Goal: Information Seeking & Learning: Learn about a topic

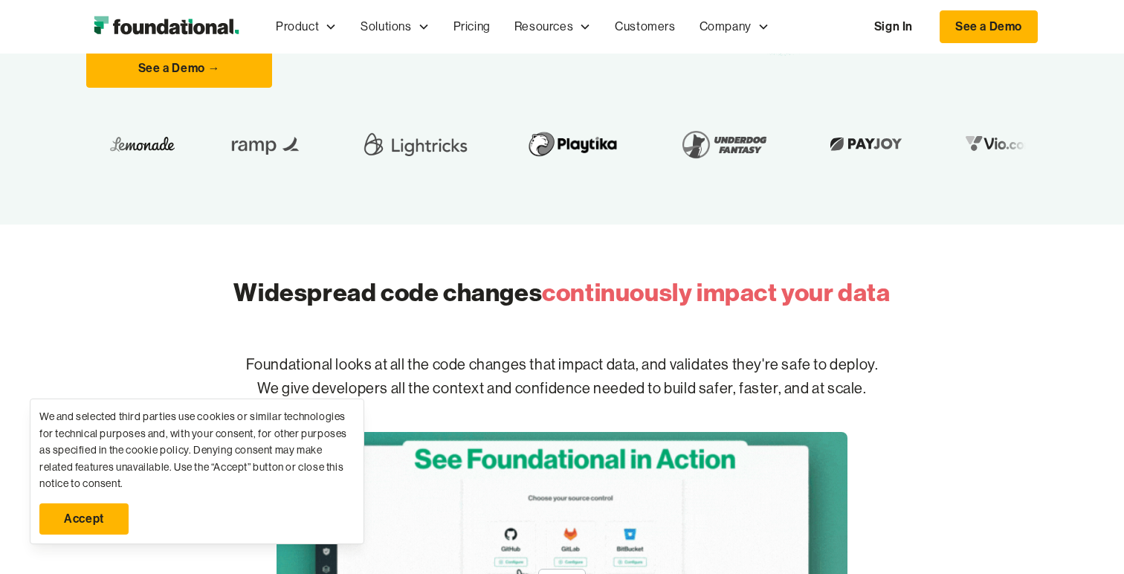
scroll to position [418, 0]
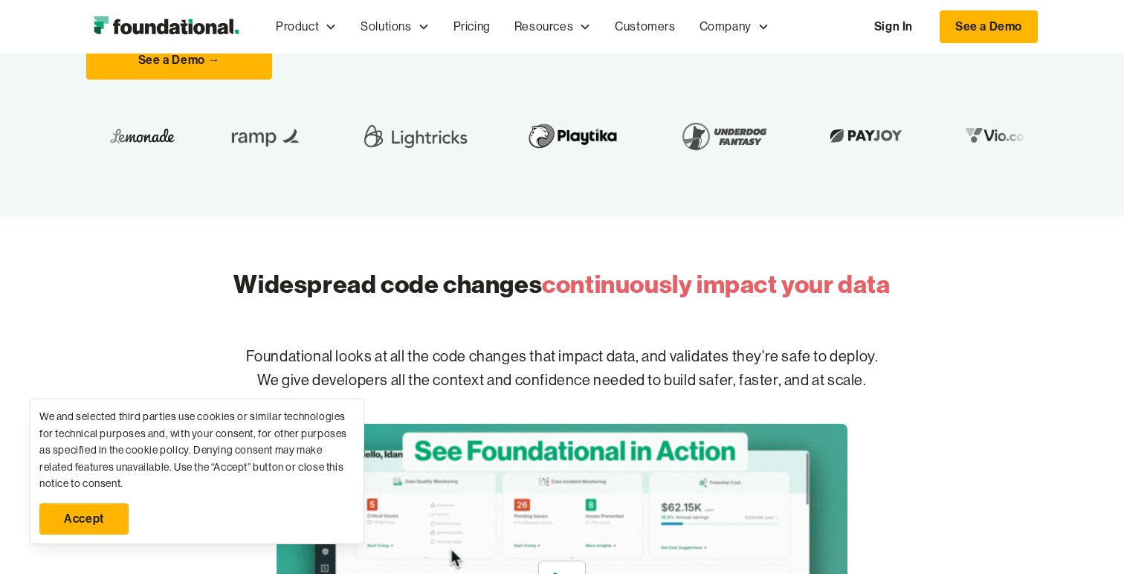
click at [100, 517] on link "Accept" at bounding box center [83, 518] width 89 height 31
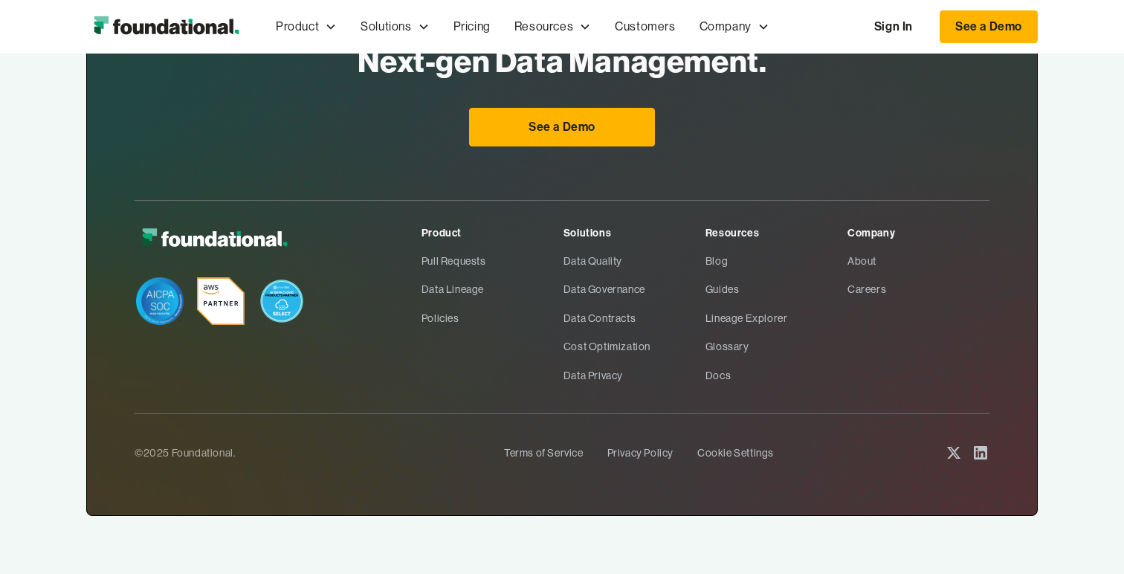
scroll to position [5032, 0]
click at [857, 256] on link "About" at bounding box center [918, 261] width 142 height 28
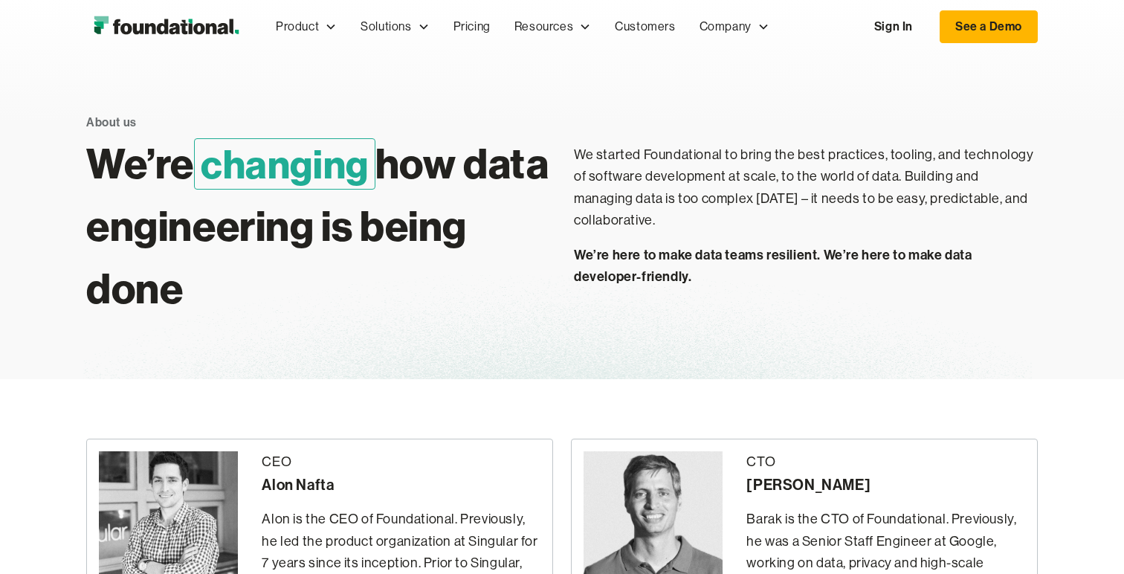
click at [337, 162] on span "changing" at bounding box center [284, 163] width 181 height 51
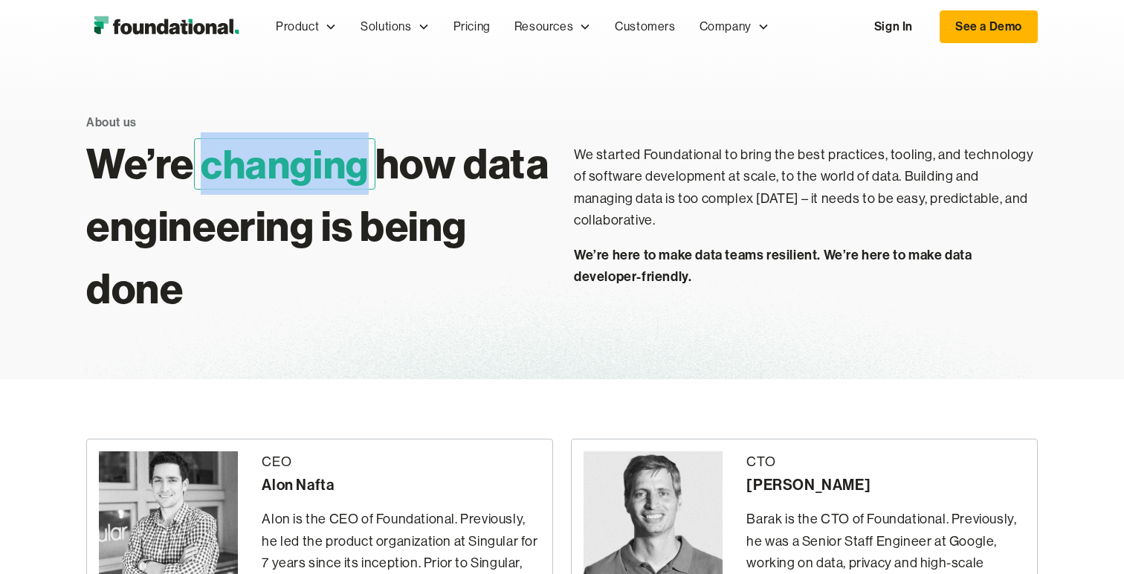
click at [337, 162] on span "changing" at bounding box center [284, 163] width 181 height 51
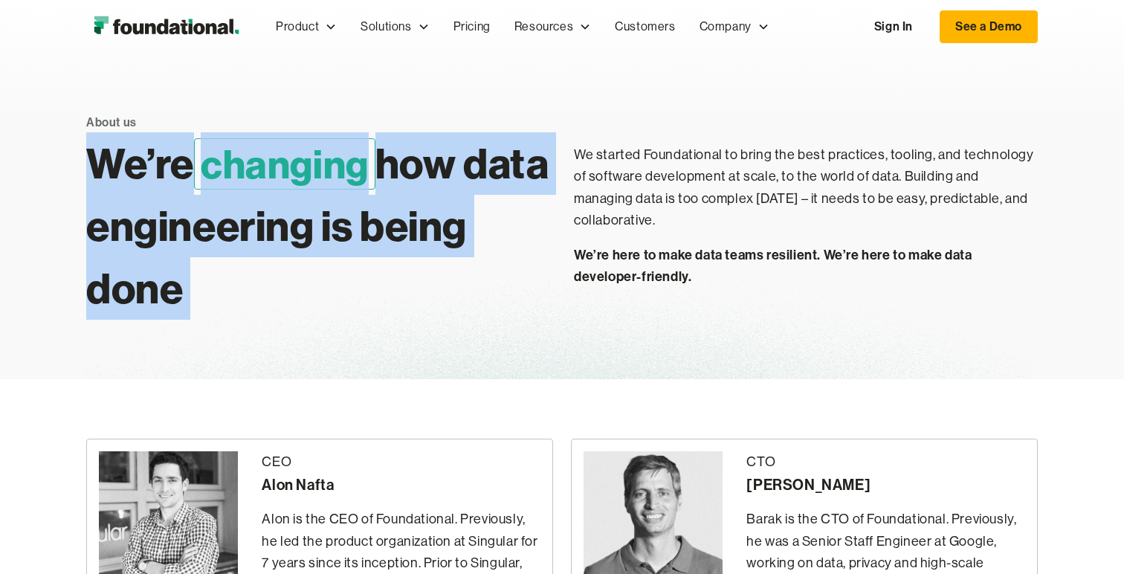
click at [337, 162] on span "changing" at bounding box center [284, 163] width 181 height 51
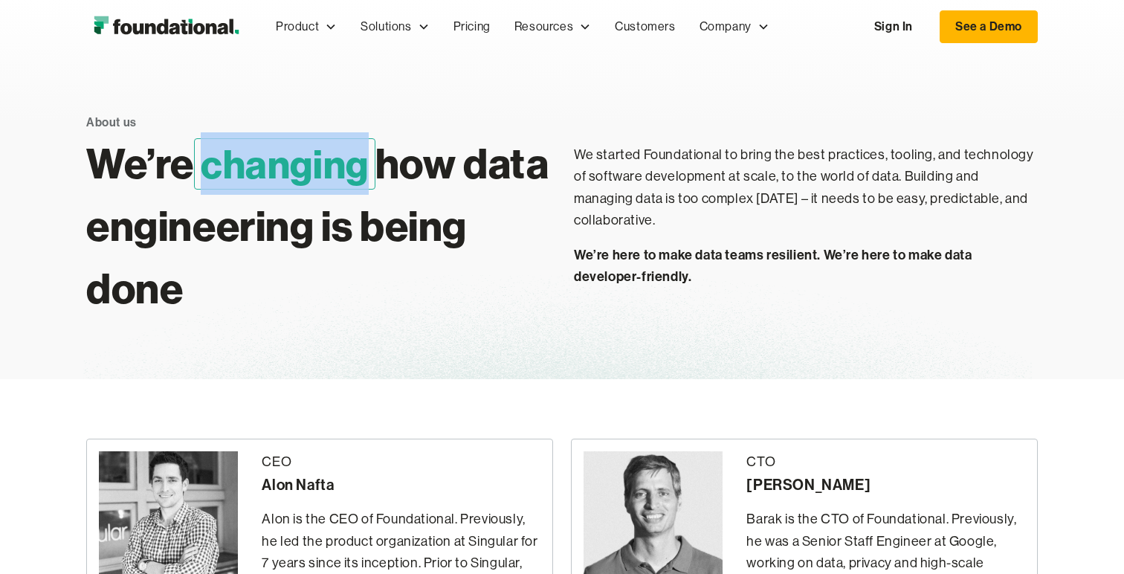
click at [337, 162] on span "changing" at bounding box center [284, 163] width 181 height 51
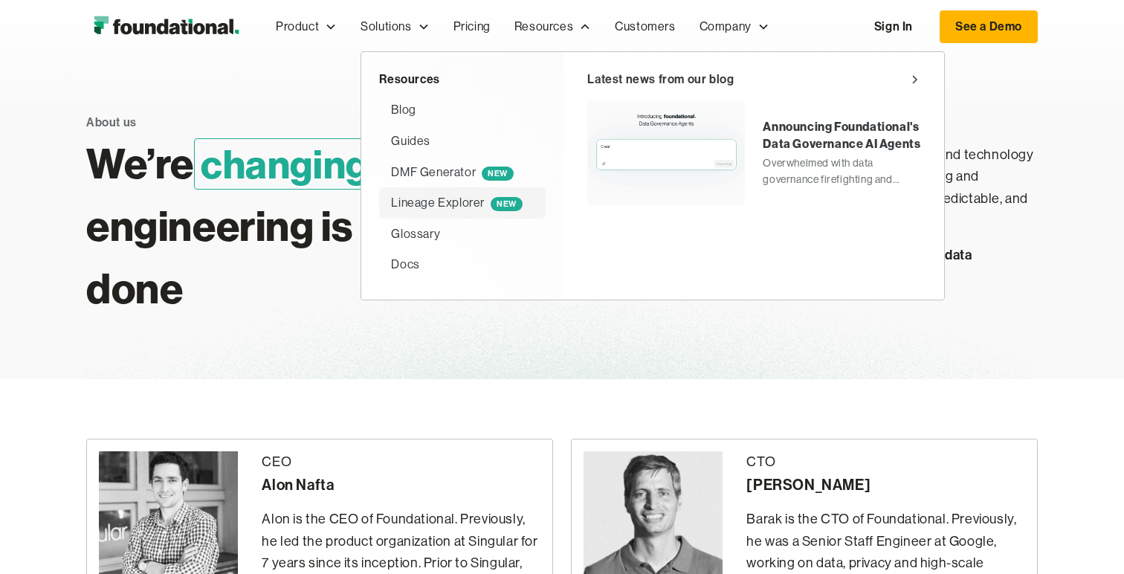
click at [453, 196] on div "Lineage Explorer NEW" at bounding box center [456, 202] width 131 height 19
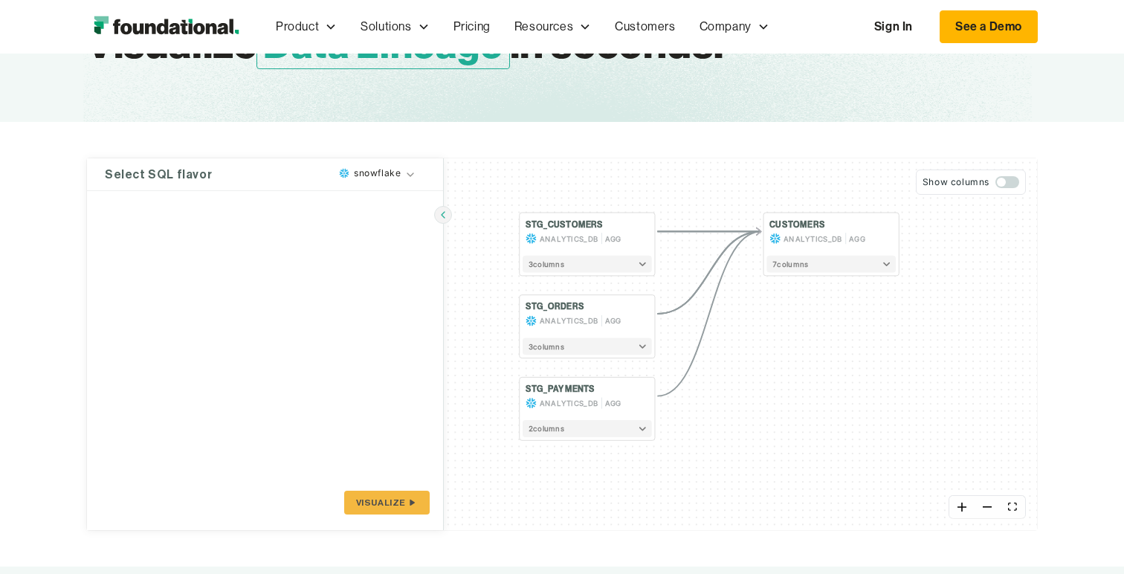
scroll to position [168, 0]
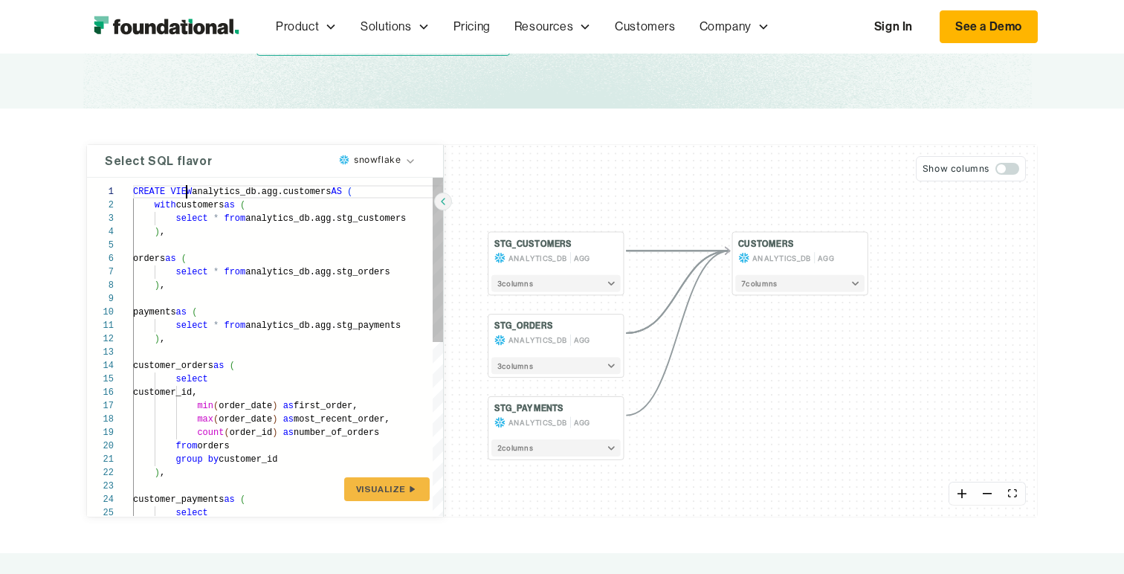
drag, startPoint x: 743, startPoint y: 363, endPoint x: 713, endPoint y: 396, distance: 44.2
click at [713, 396] on div "STG_CUSTOMERS ANALYTICS_DB AGG 3 column s STG_ORDERS ANALYTICS_DB AGG 3 column …" at bounding box center [740, 331] width 593 height 372
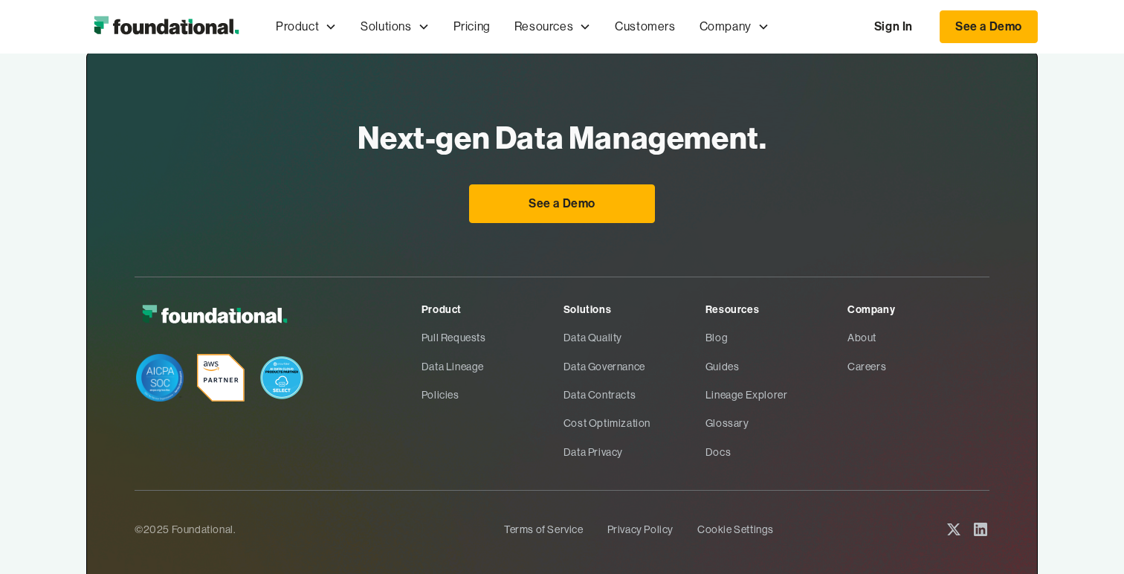
scroll to position [751, 0]
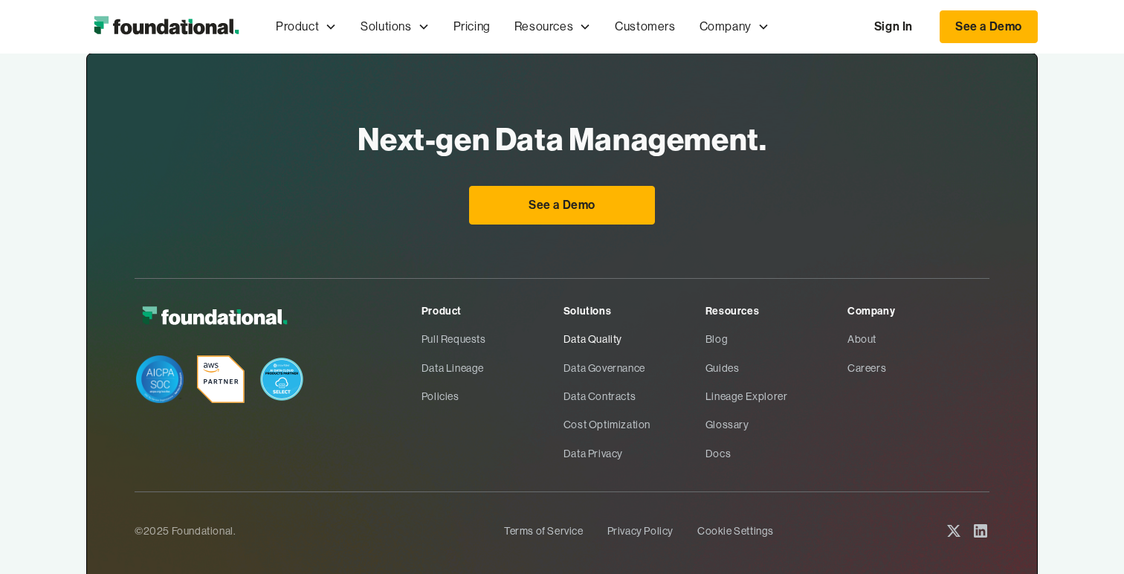
click at [589, 335] on link "Data Quality" at bounding box center [634, 339] width 142 height 28
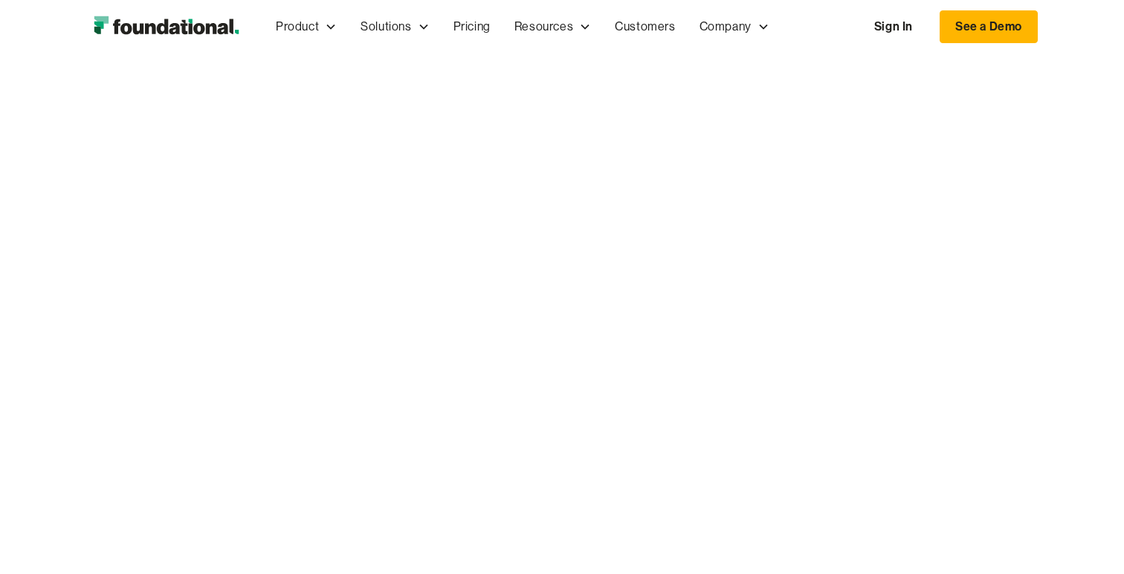
click at [252, 239] on div "Data quality, reimagined Foundational is the proactive way to prevent data inci…" at bounding box center [561, 279] width 951 height 380
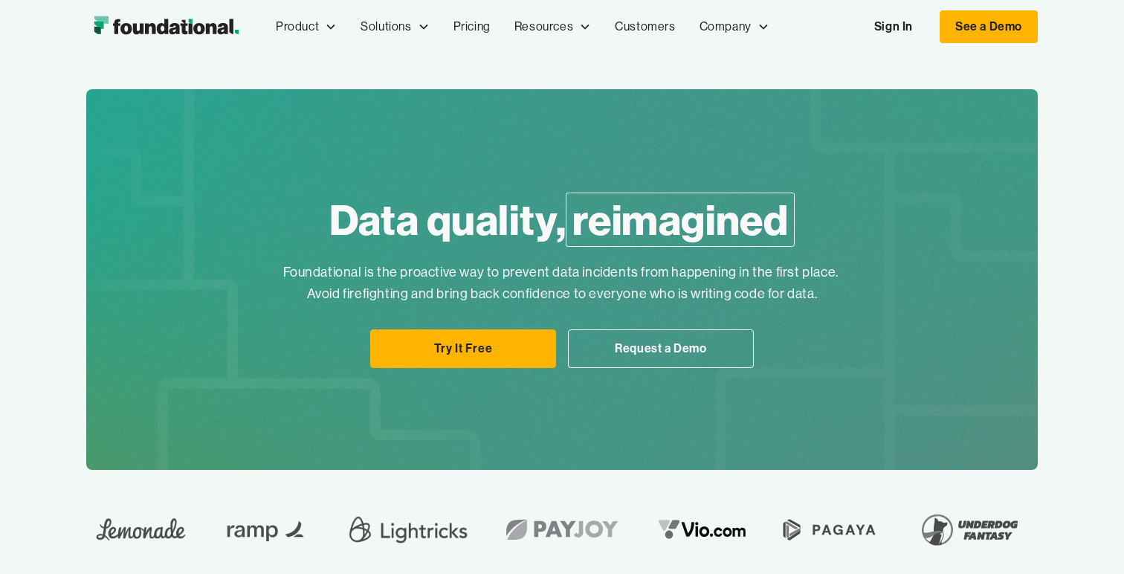
click at [143, 36] on img "home" at bounding box center [166, 27] width 160 height 30
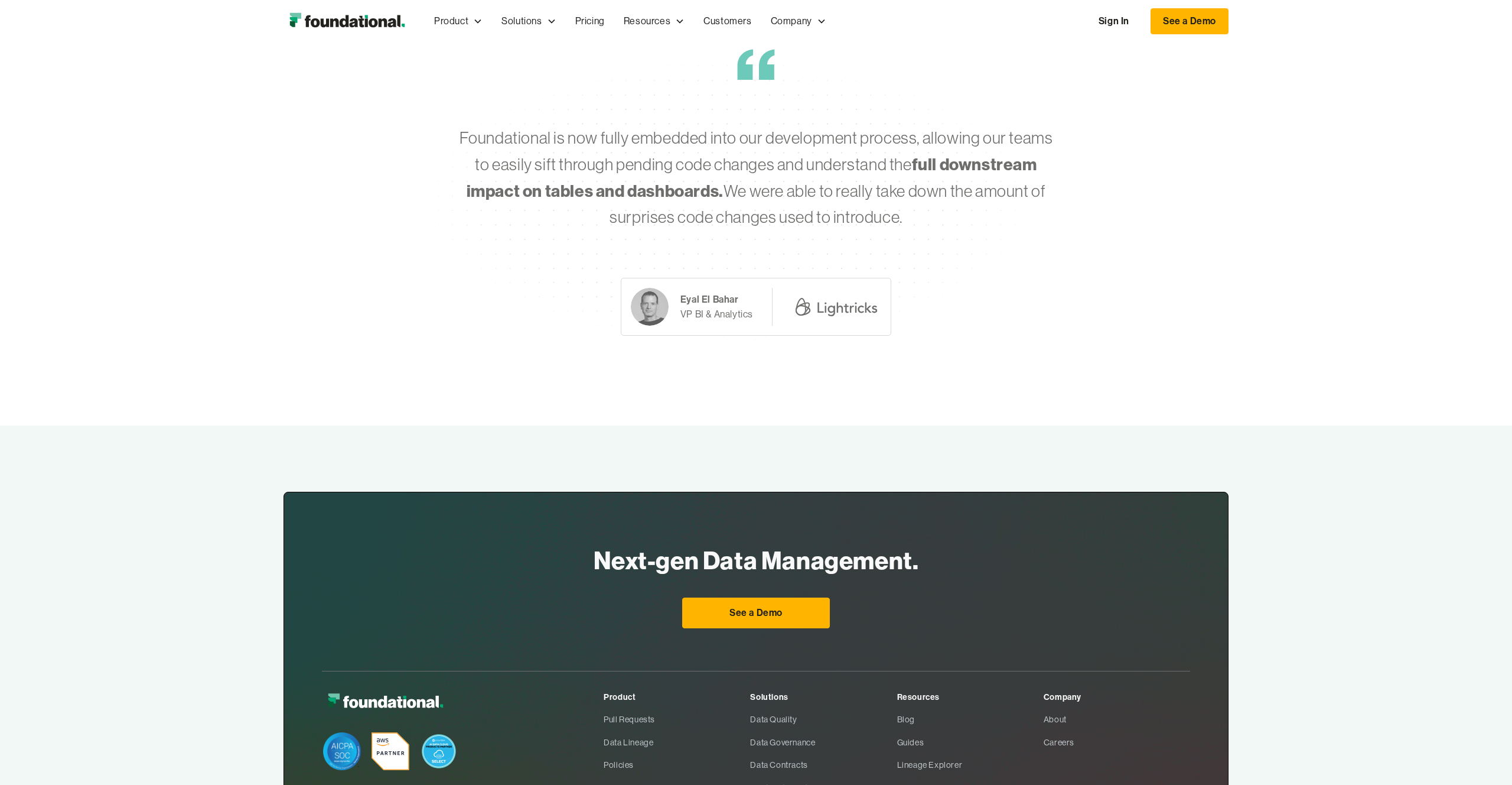
scroll to position [4086, 0]
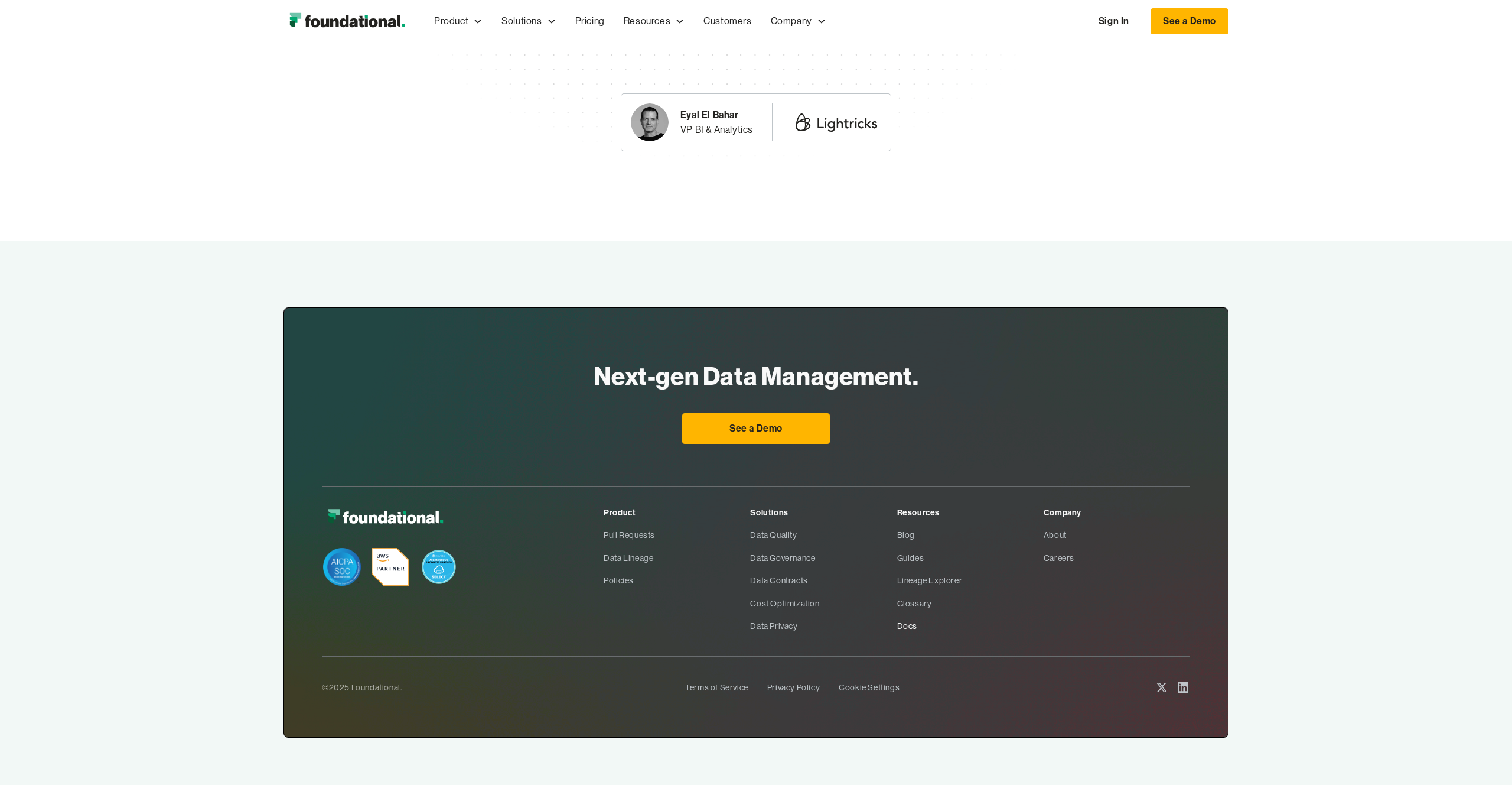
click at [893, 456] on link "Docs" at bounding box center [971, 626] width 146 height 22
